Goal: Information Seeking & Learning: Learn about a topic

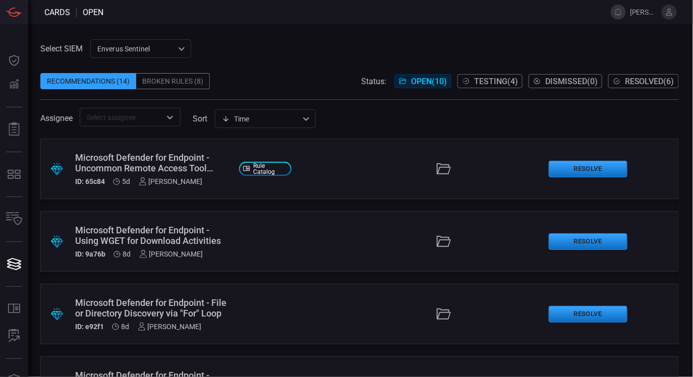
click at [164, 115] on button "Open" at bounding box center [170, 117] width 14 height 14
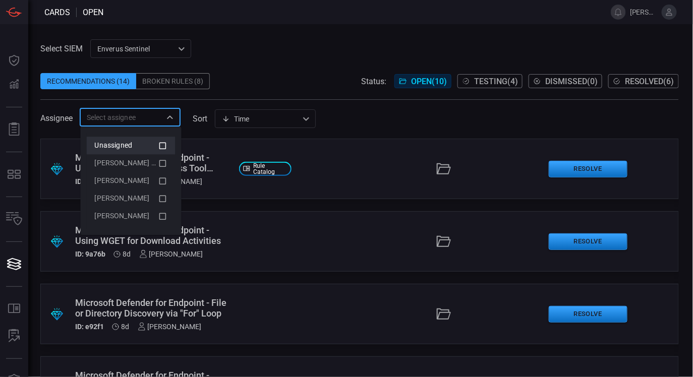
click at [160, 142] on icon at bounding box center [162, 146] width 9 height 12
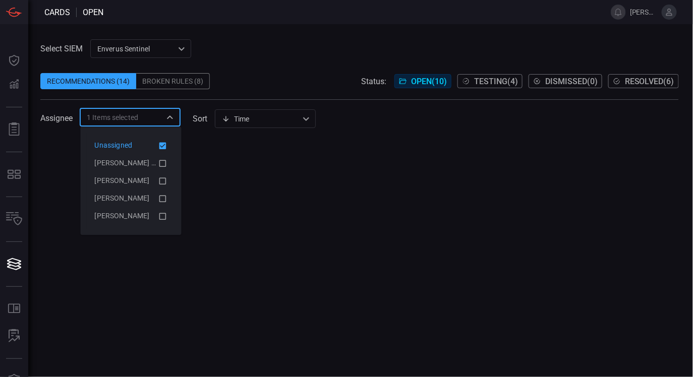
click at [165, 144] on icon at bounding box center [162, 146] width 9 height 12
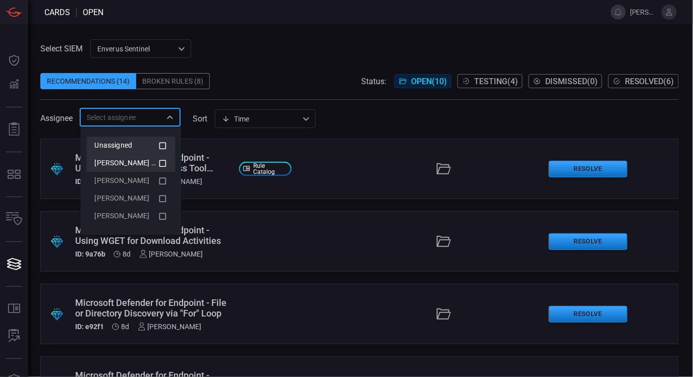
click at [164, 160] on icon at bounding box center [162, 163] width 7 height 7
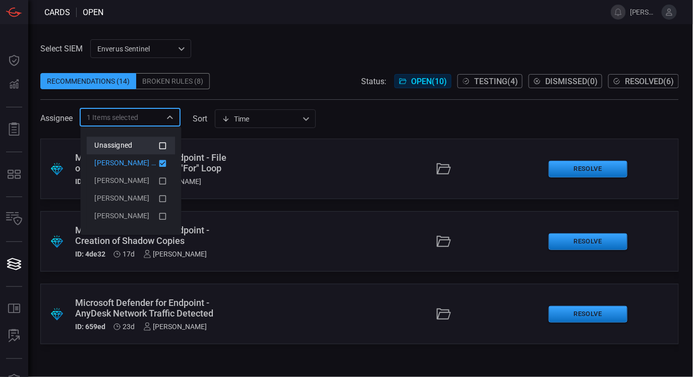
click at [288, 64] on span at bounding box center [359, 65] width 638 height 15
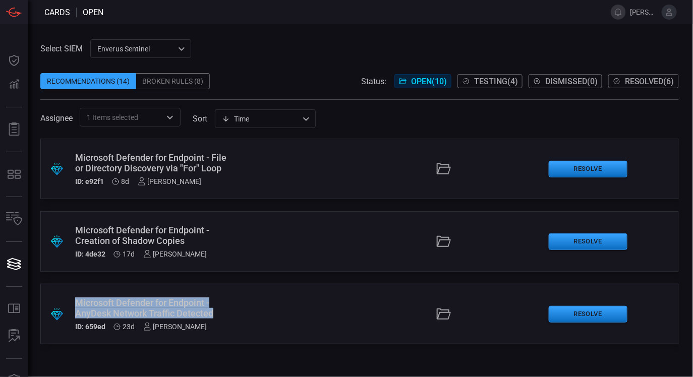
drag, startPoint x: 221, startPoint y: 315, endPoint x: 73, endPoint y: 299, distance: 149.0
click at [73, 299] on div ".suggested_cards_icon{fill:url(#suggested_cards_icon);} Microsoft Defender for …" at bounding box center [359, 314] width 638 height 61
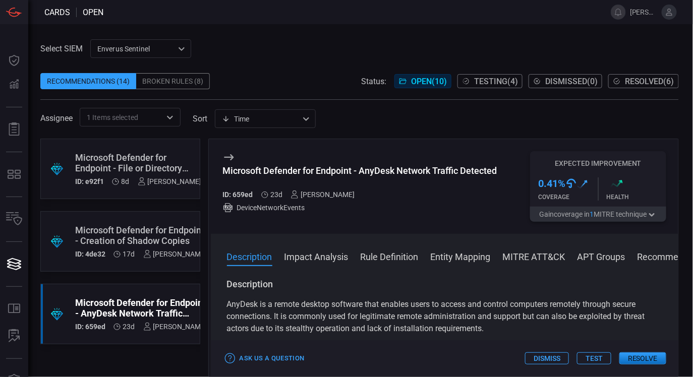
click at [153, 239] on div "Microsoft Defender for Endpoint - Creation of Shadow Copies" at bounding box center [141, 235] width 132 height 21
